Goal: Transaction & Acquisition: Book appointment/travel/reservation

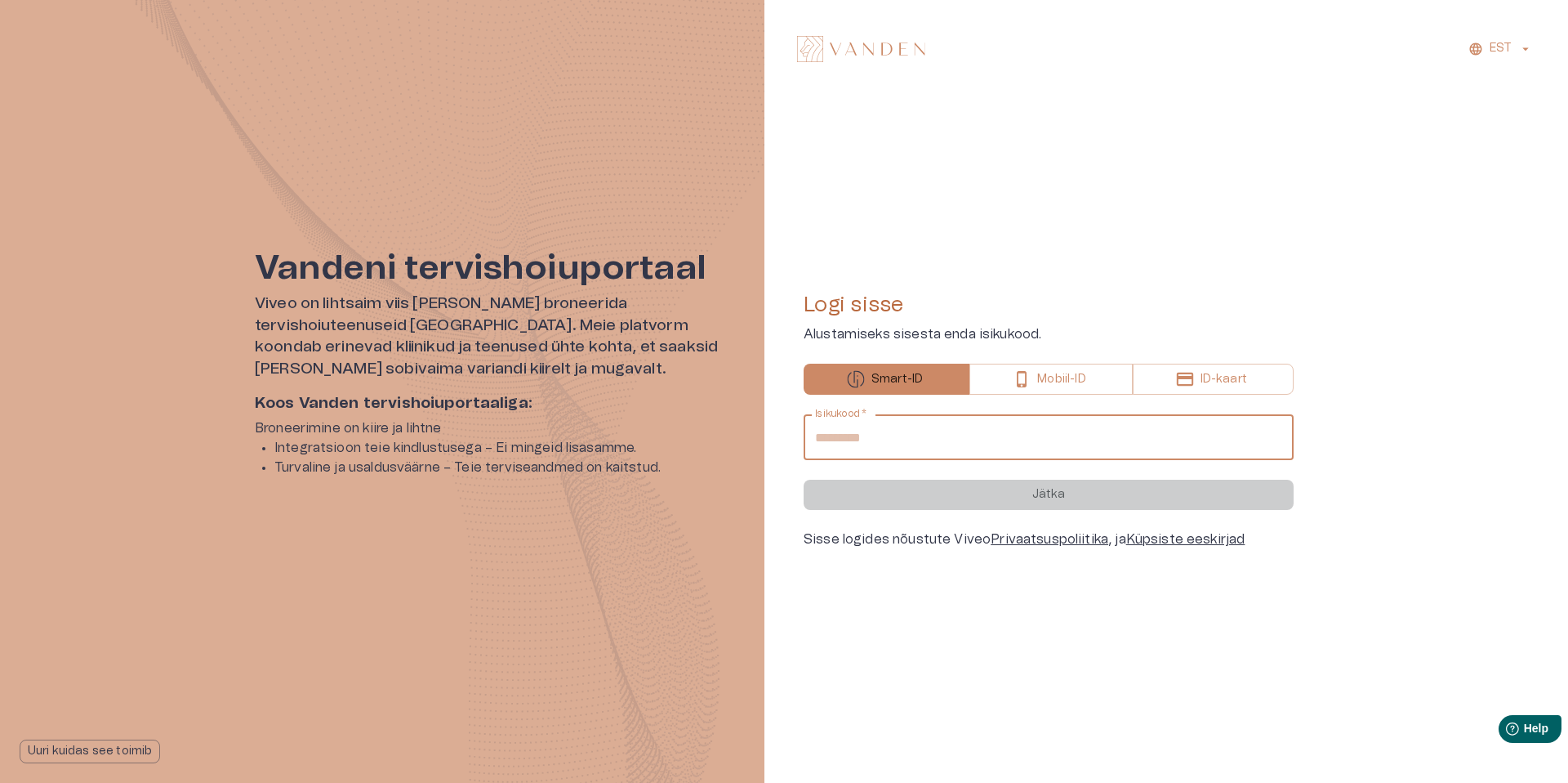
click at [893, 431] on input "Isikukood   *" at bounding box center [1048, 437] width 489 height 46
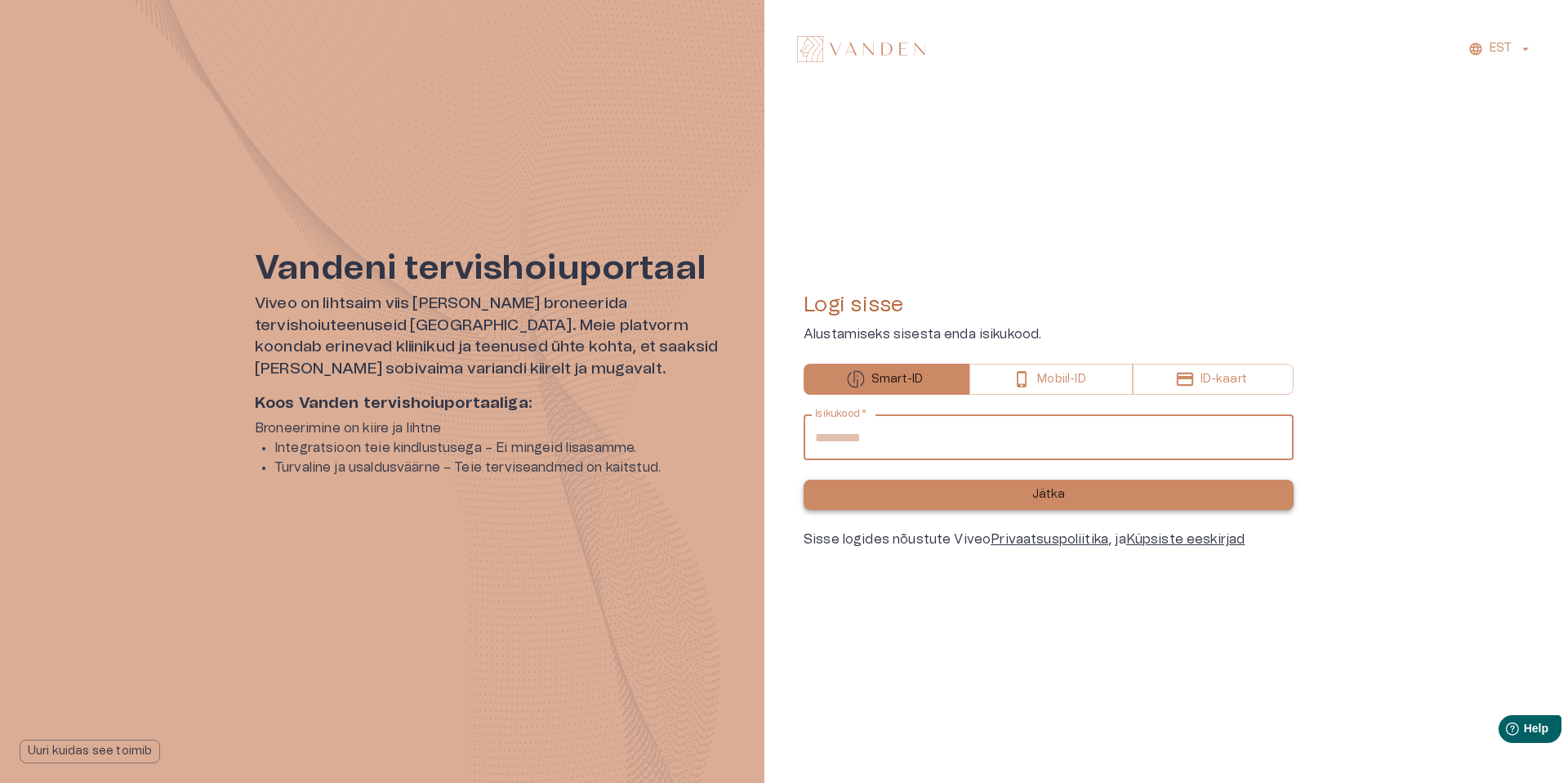
type input "**********"
click at [1017, 482] on button "Jätka" at bounding box center [1048, 495] width 489 height 31
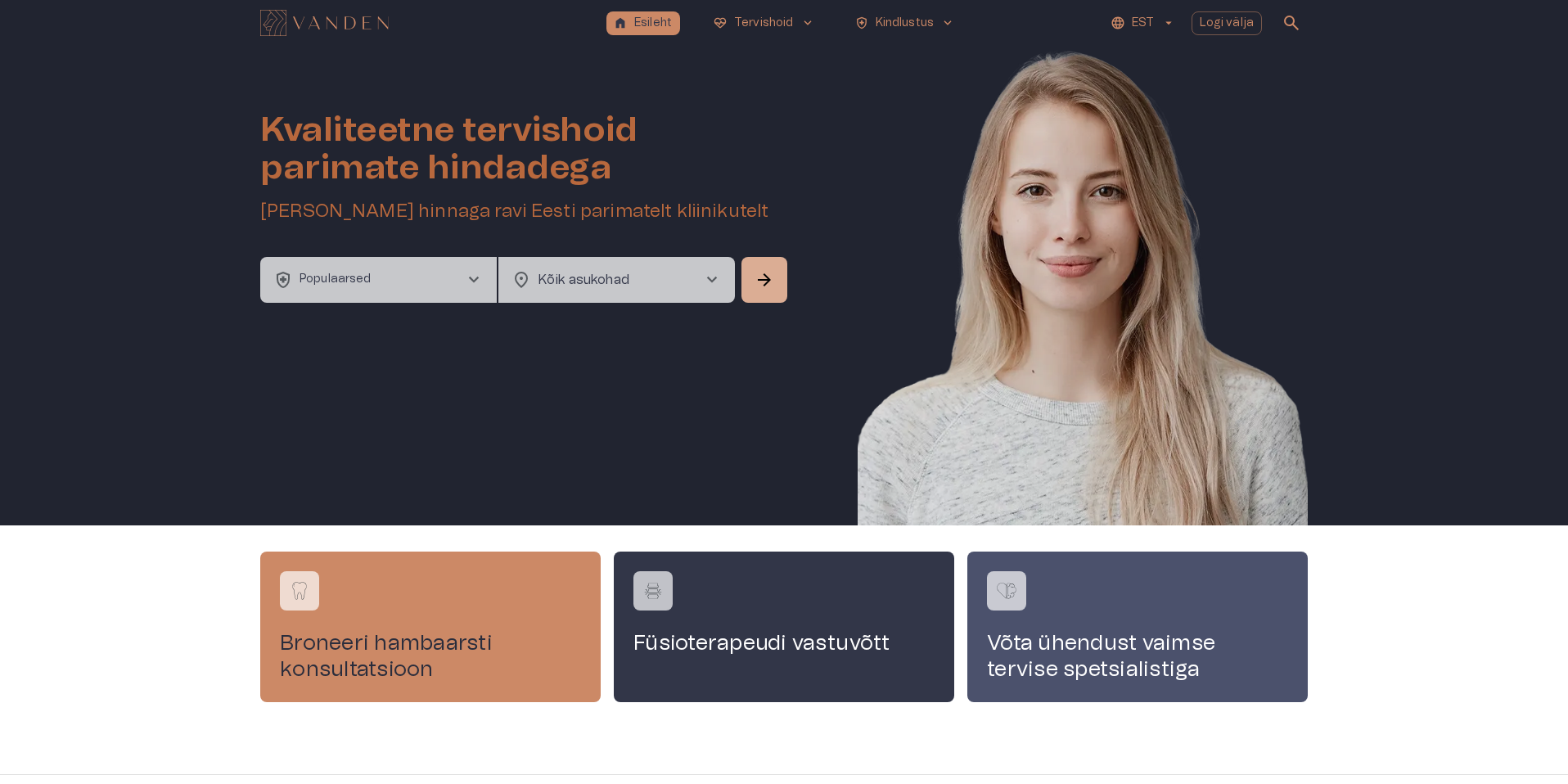
click at [466, 277] on span "chevron_right" at bounding box center [473, 279] width 19 height 19
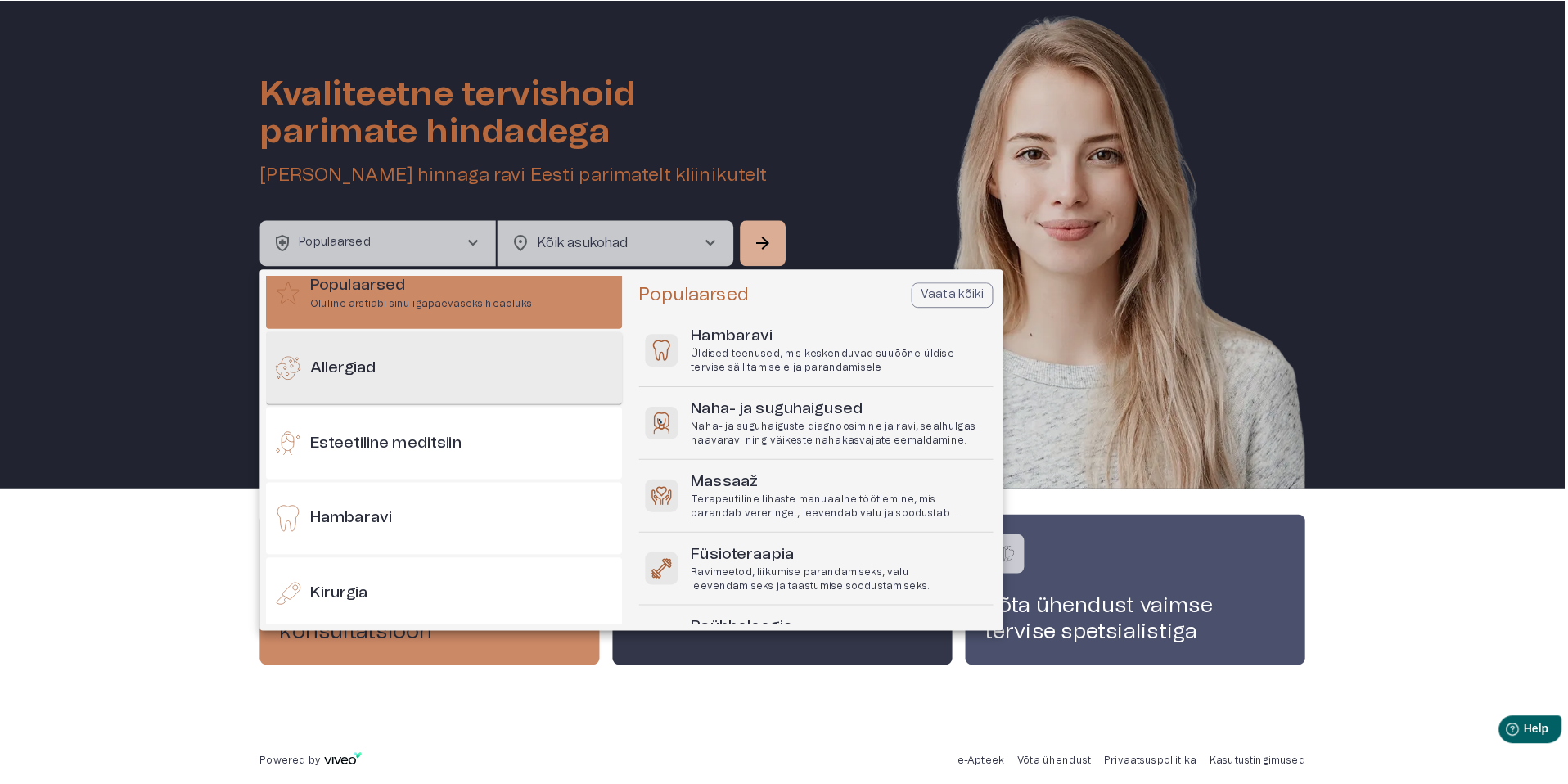
scroll to position [34, 0]
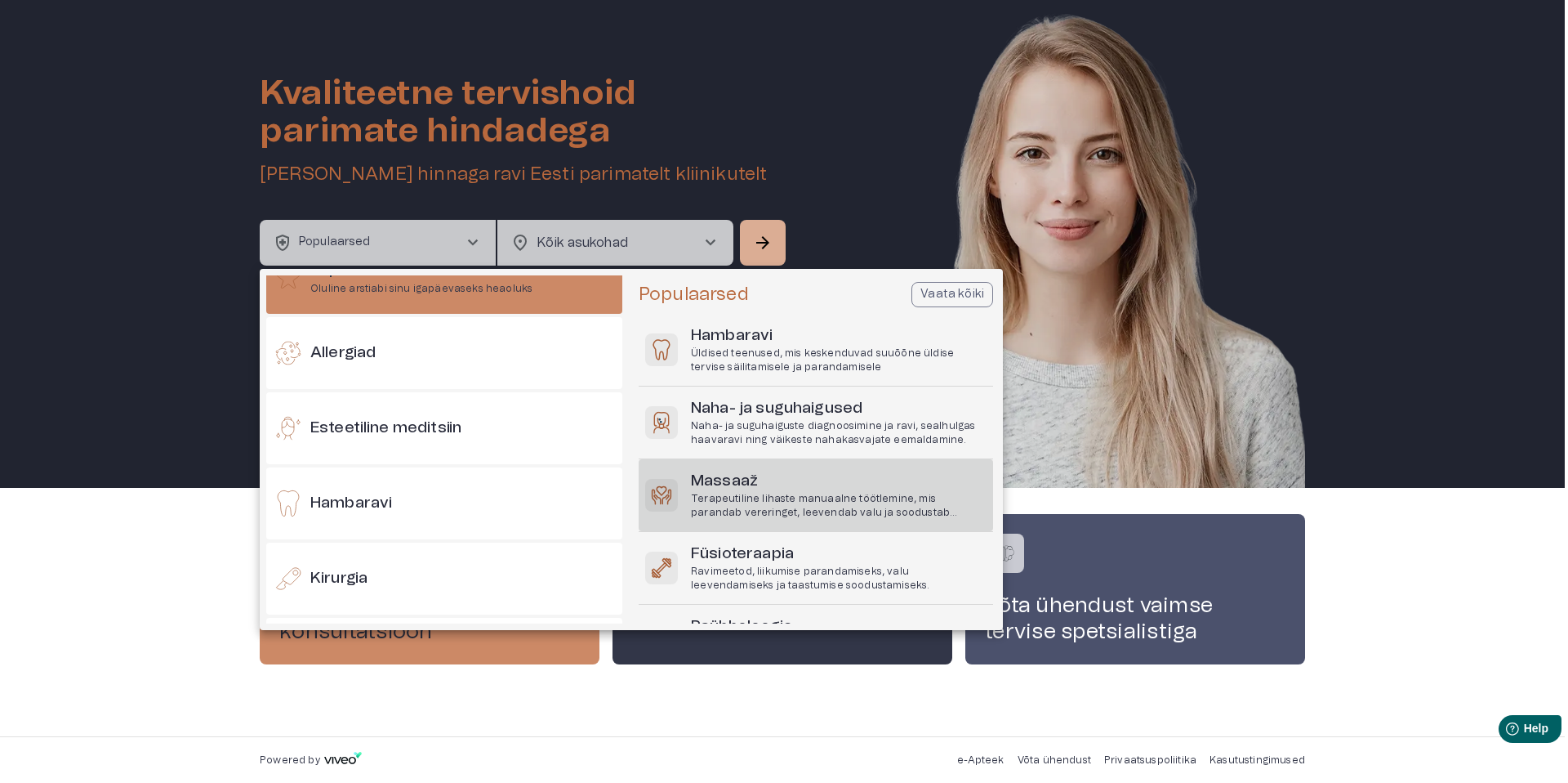
click at [722, 488] on h6 "Massaaž" at bounding box center [838, 481] width 296 height 22
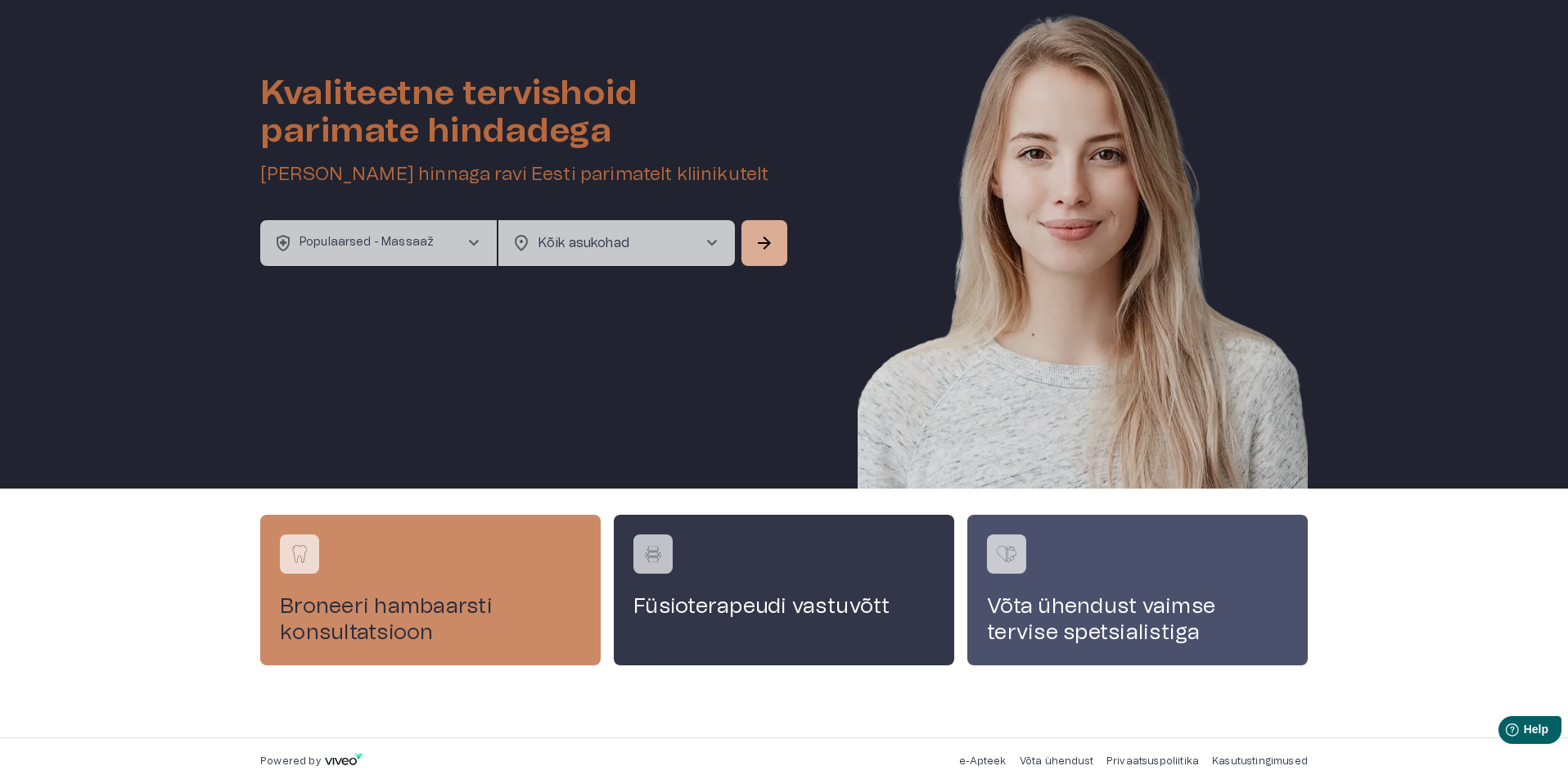
click at [706, 250] on span "chevron_right" at bounding box center [712, 243] width 19 height 19
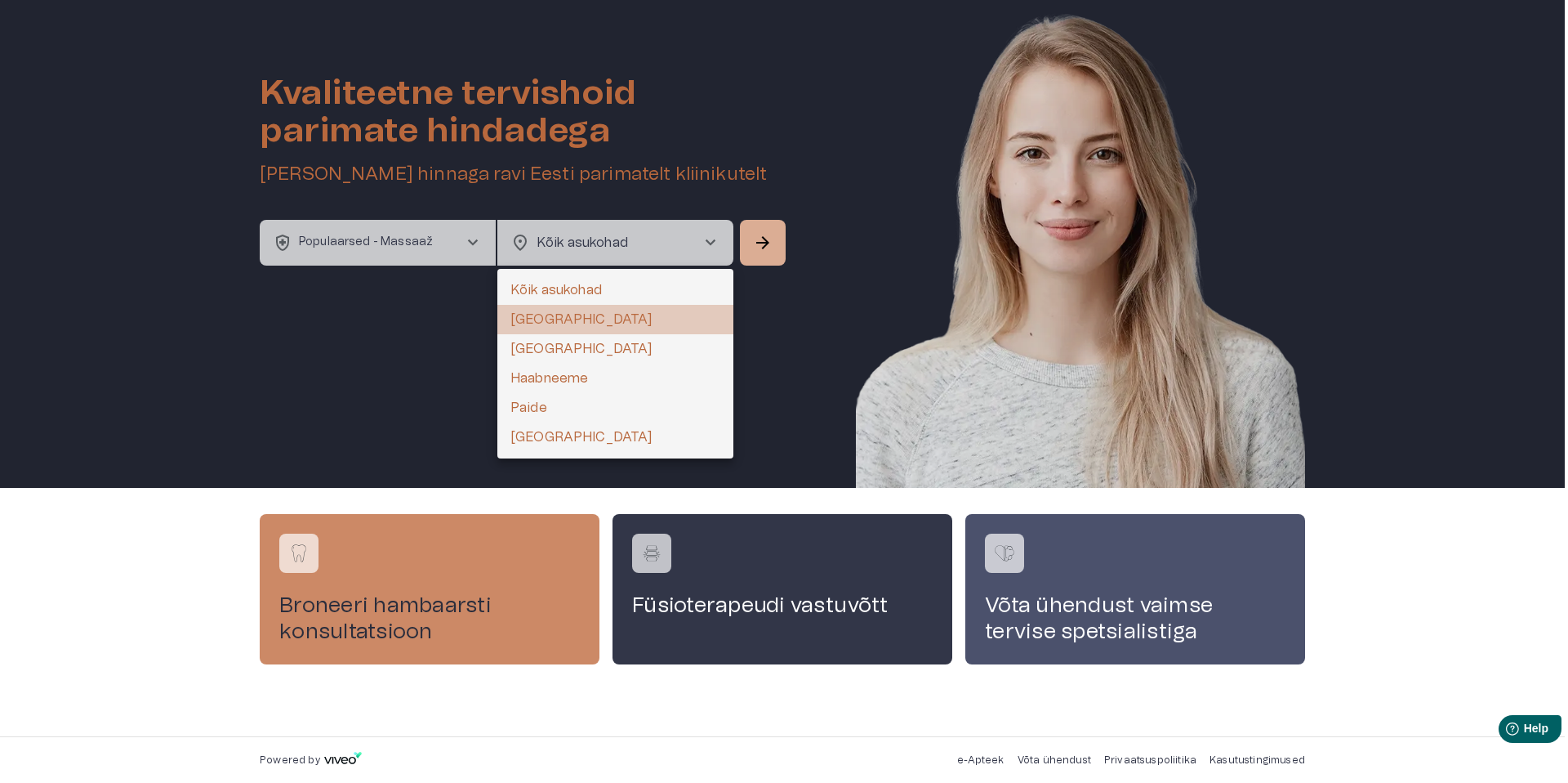
click at [617, 315] on li "[GEOGRAPHIC_DATA]" at bounding box center [615, 319] width 236 height 30
type input "**********"
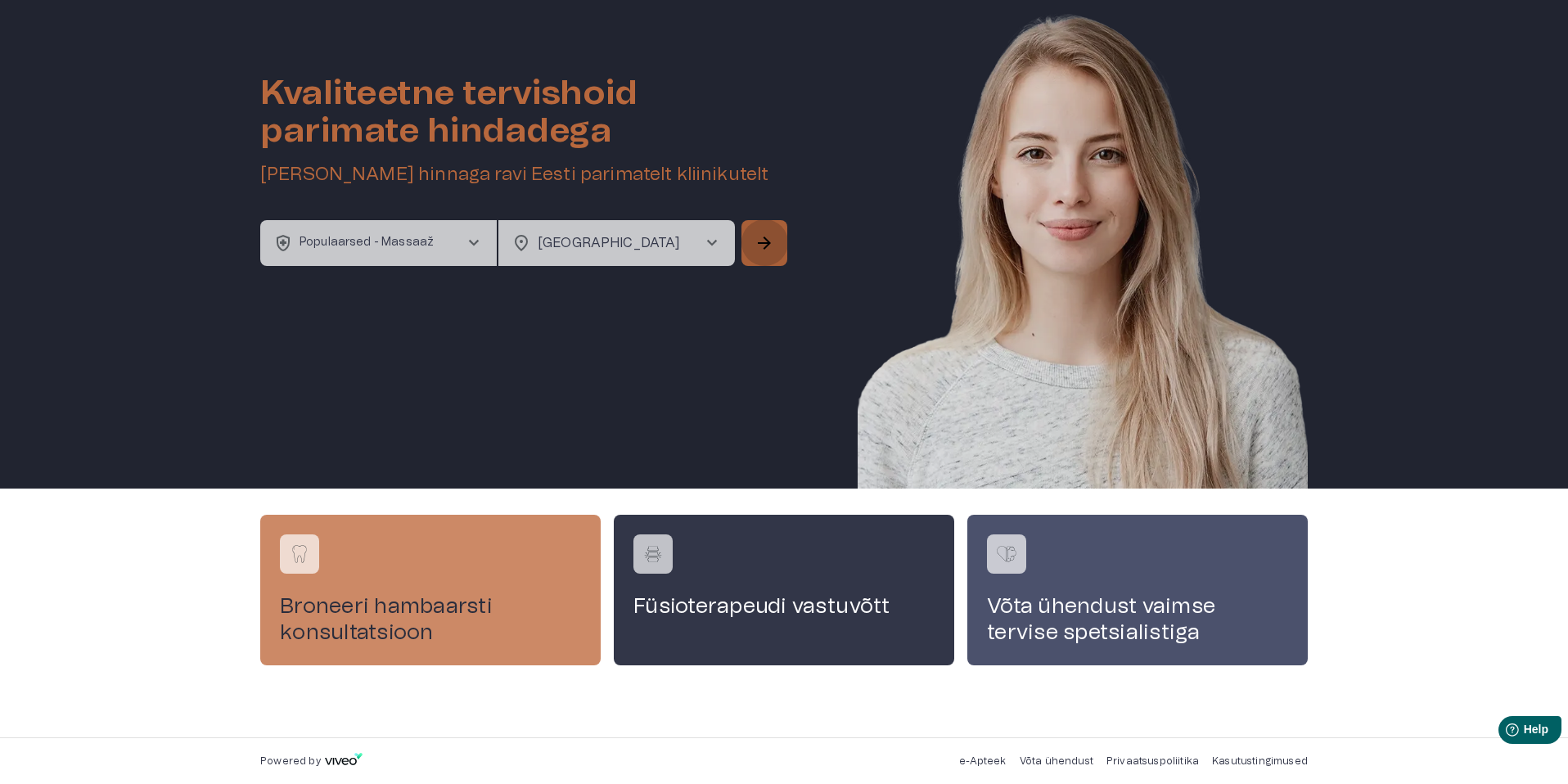
click at [755, 247] on button "arrow_forward" at bounding box center [764, 243] width 46 height 46
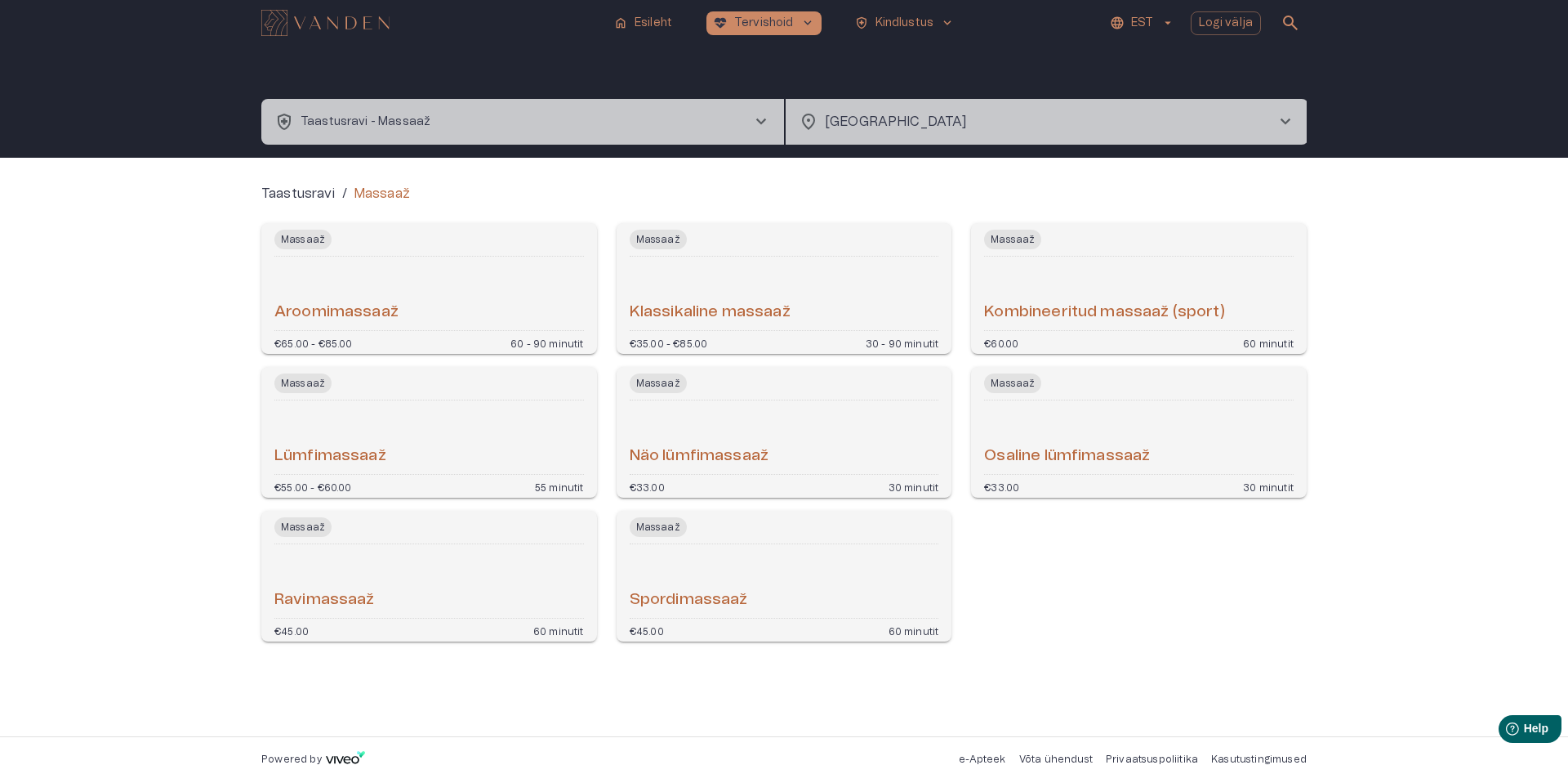
click at [786, 312] on h6 "Klassikaline massaaž" at bounding box center [710, 312] width 161 height 22
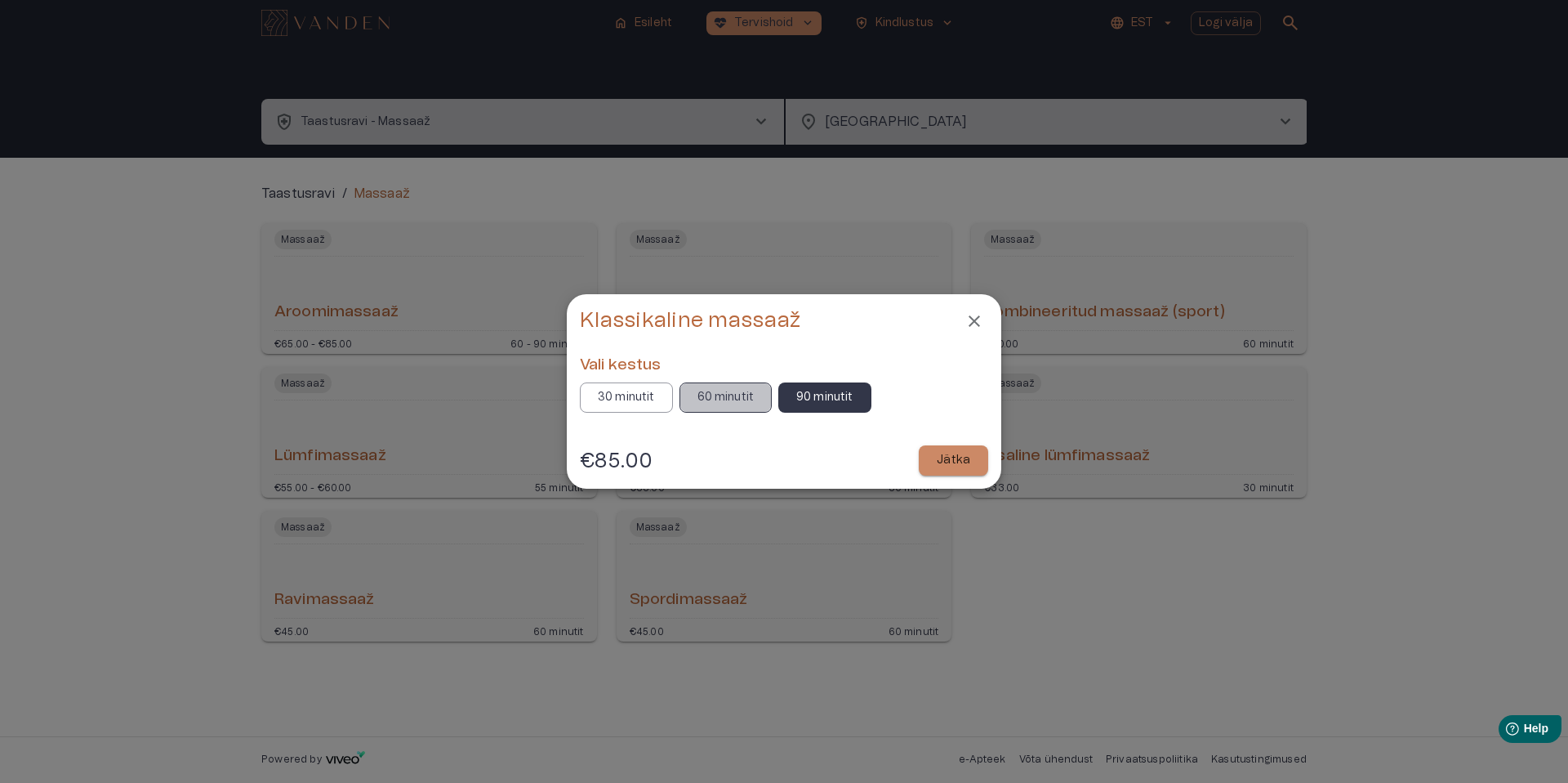
click at [739, 394] on p "60 minutit" at bounding box center [726, 398] width 57 height 17
click at [816, 390] on p "90 minutit" at bounding box center [825, 398] width 57 height 17
click at [947, 456] on p "Jätka" at bounding box center [953, 460] width 34 height 17
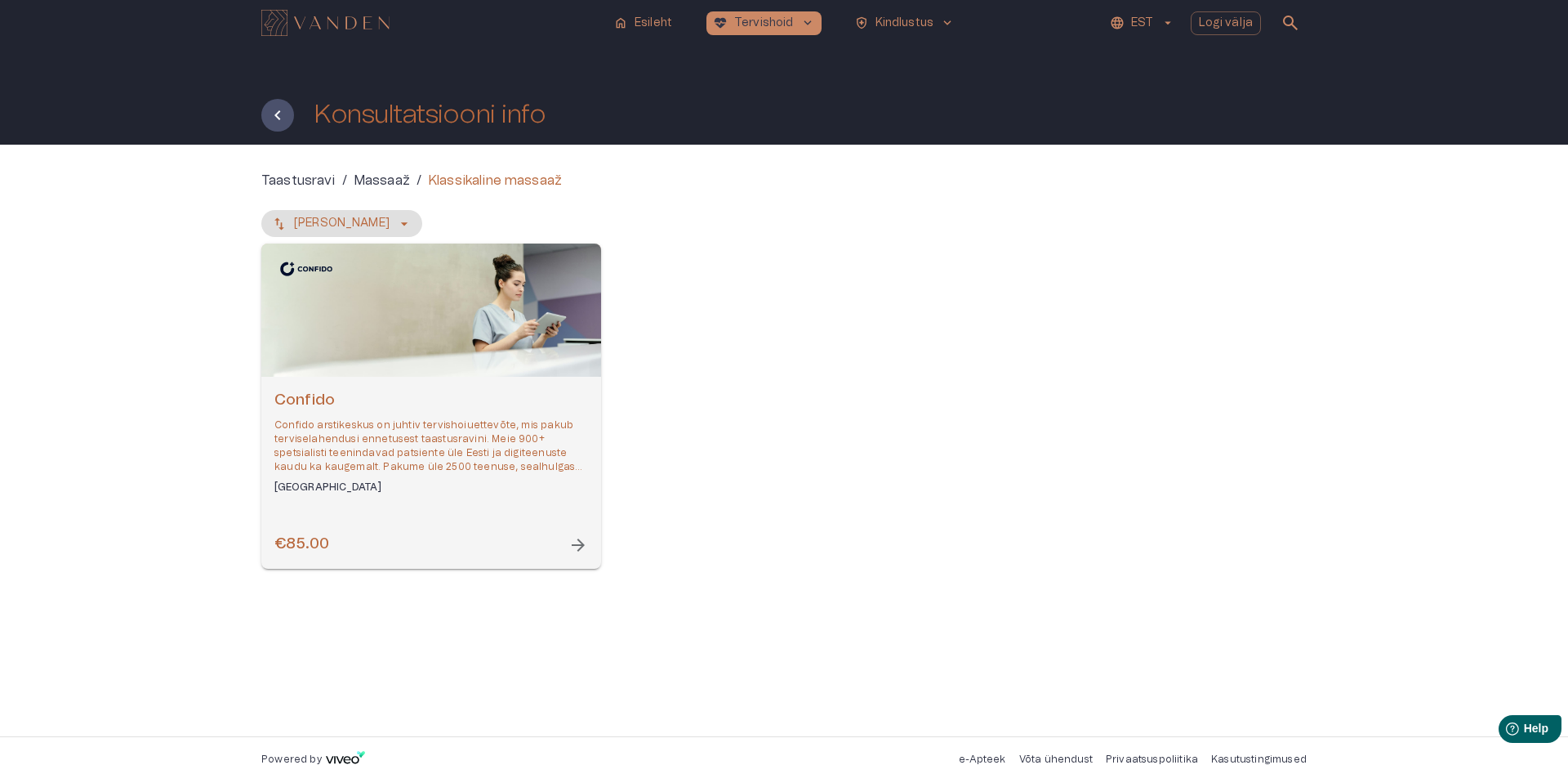
click at [583, 546] on span "arrow_forward" at bounding box center [578, 544] width 19 height 19
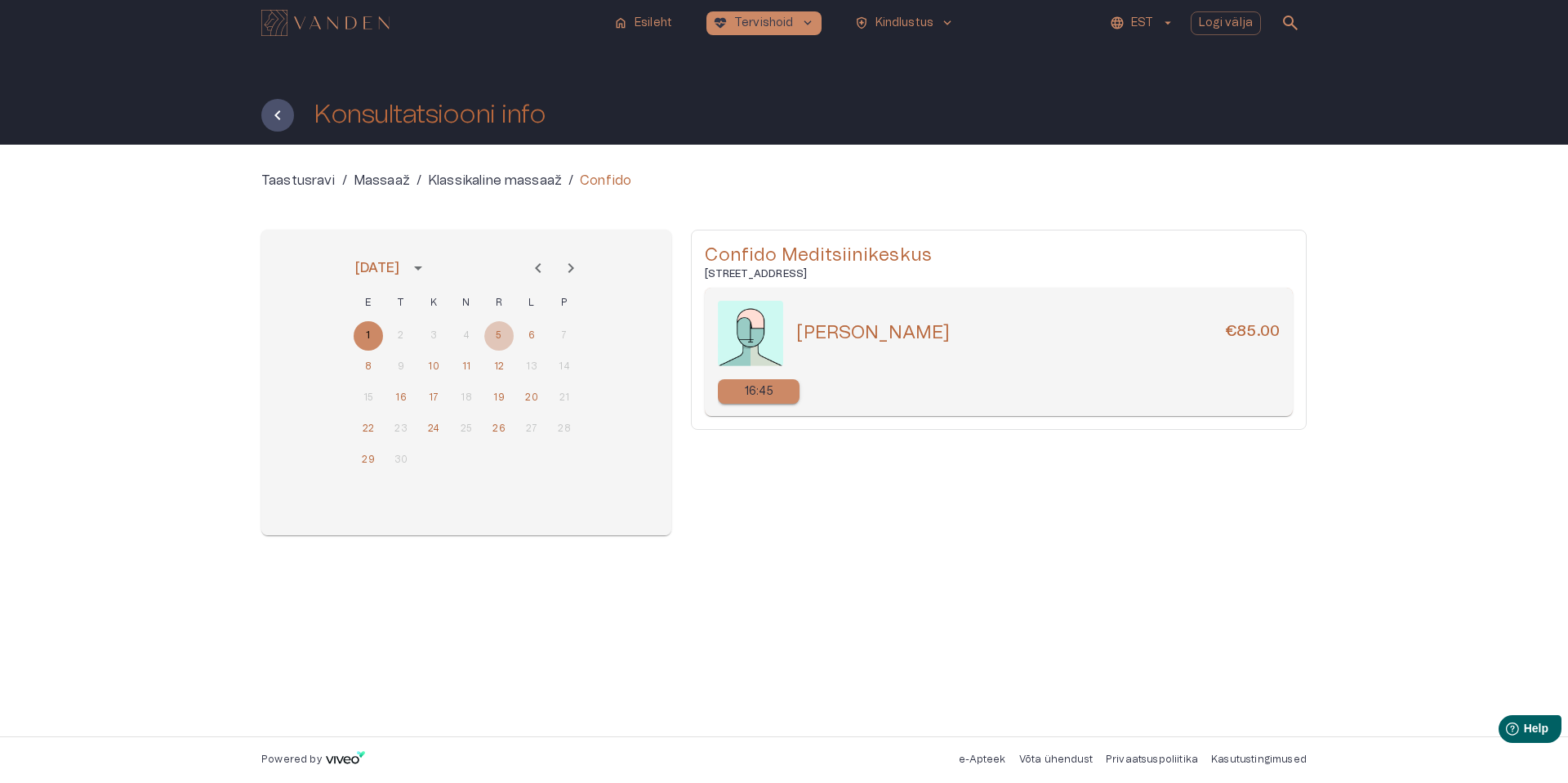
click at [501, 338] on button "5" at bounding box center [499, 335] width 30 height 30
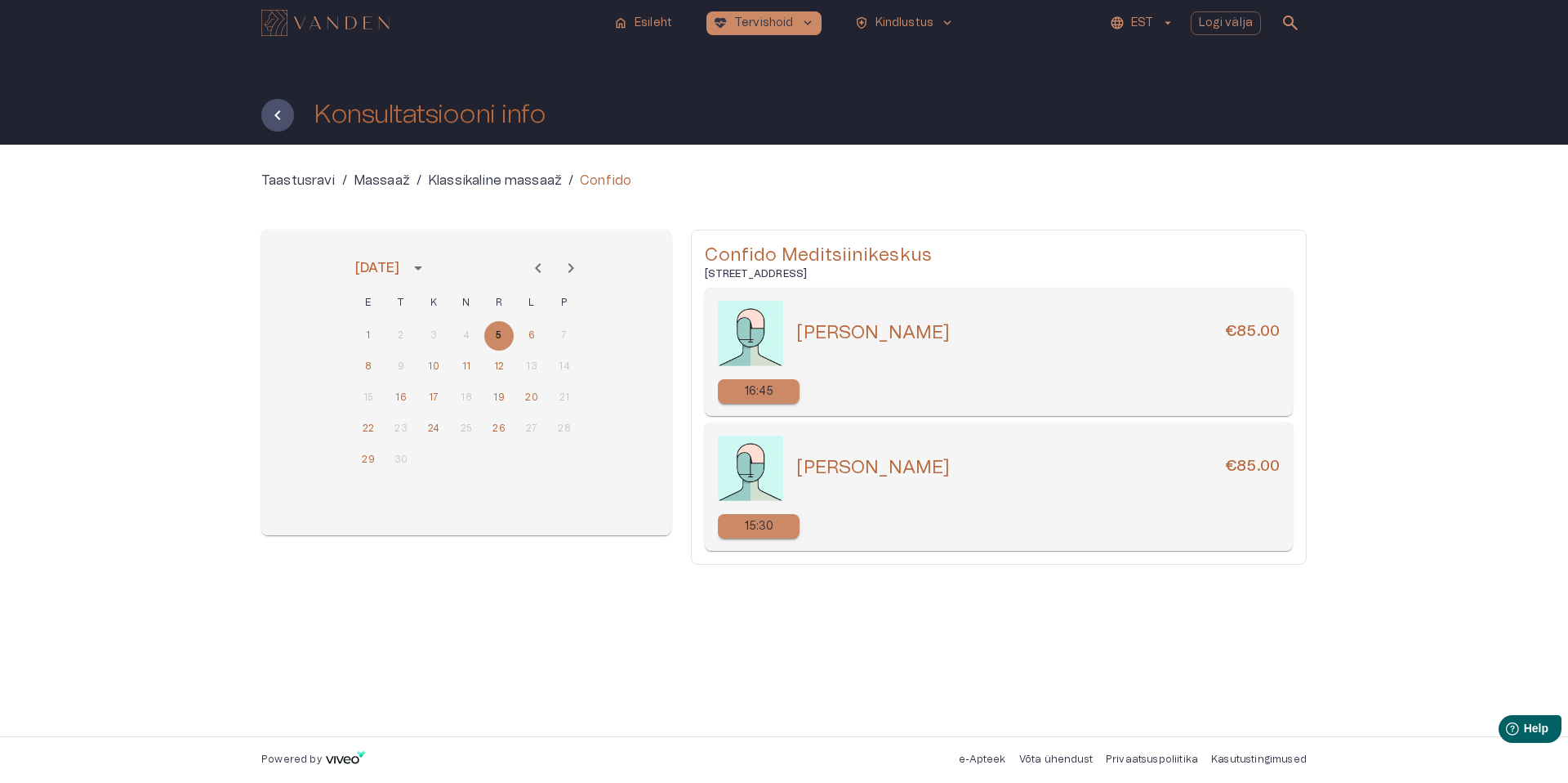
click at [828, 468] on h5 "[PERSON_NAME]" at bounding box center [873, 468] width 153 height 24
click at [856, 471] on h5 "[PERSON_NAME]" at bounding box center [873, 468] width 153 height 24
